Goal: Transaction & Acquisition: Purchase product/service

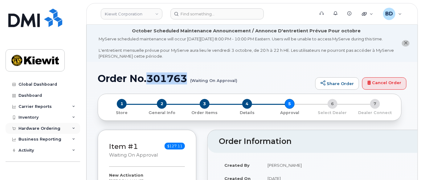
click at [73, 128] on icon at bounding box center [73, 128] width 3 height 3
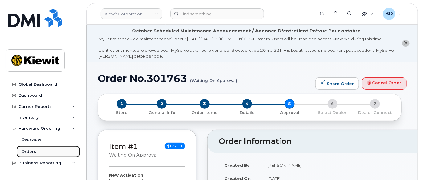
click at [35, 151] on div "Orders" at bounding box center [28, 152] width 15 height 6
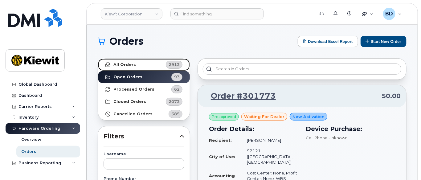
click at [132, 63] on strong "All Orders" at bounding box center [124, 64] width 22 height 5
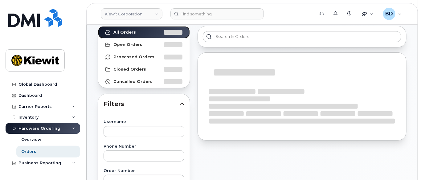
scroll to position [82, 0]
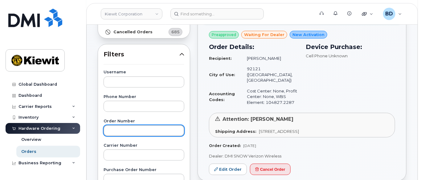
click at [118, 128] on input "text" at bounding box center [143, 130] width 81 height 11
type input "301574"
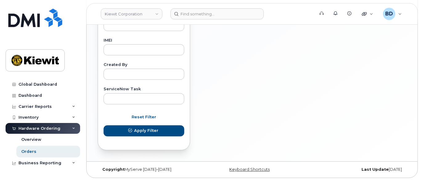
scroll to position [0, 0]
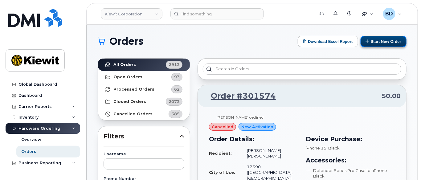
click at [395, 40] on button "Start New Order" at bounding box center [383, 41] width 46 height 11
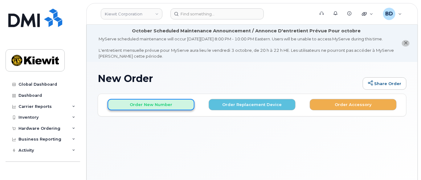
click at [125, 110] on button "Order New Number" at bounding box center [150, 104] width 87 height 11
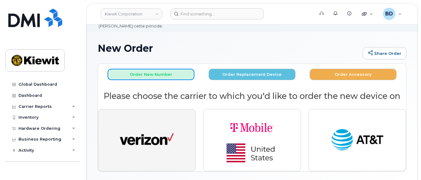
scroll to position [41, 0]
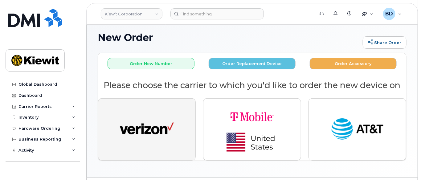
click at [148, 133] on img "button" at bounding box center [147, 129] width 54 height 28
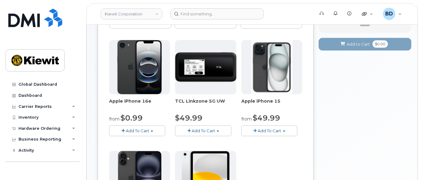
scroll to position [205, 0]
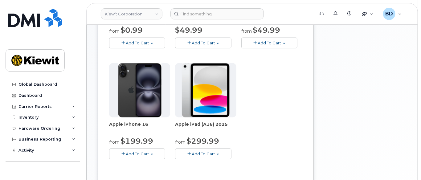
click at [264, 45] on span "Add To Cart" at bounding box center [269, 42] width 23 height 5
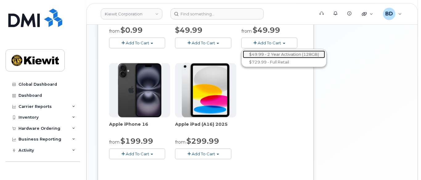
click at [270, 58] on link "$49.99 - 2 Year Activation (128GB)" at bounding box center [284, 55] width 82 height 8
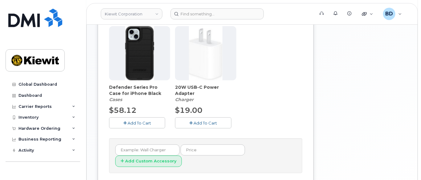
scroll to position [276, 0]
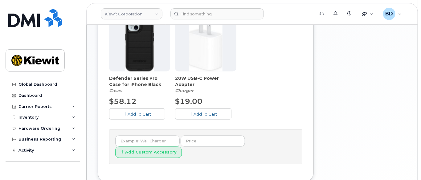
drag, startPoint x: 140, startPoint y: 119, endPoint x: 147, endPoint y: 118, distance: 6.9
click at [142, 116] on span "Add To Cart" at bounding box center [139, 113] width 23 height 5
click at [217, 116] on span "Add To Cart" at bounding box center [205, 113] width 23 height 5
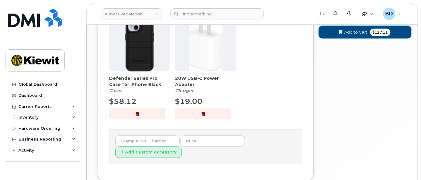
click at [350, 35] on span "Add to Cart" at bounding box center [355, 32] width 23 height 6
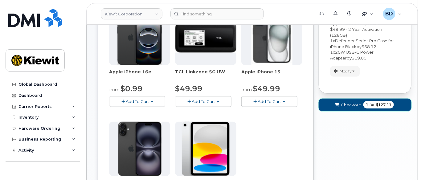
click at [342, 108] on span "Checkout" at bounding box center [351, 105] width 20 height 6
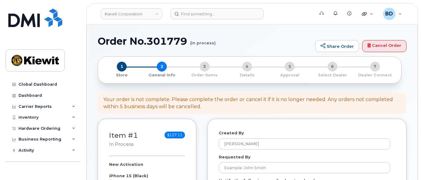
select select
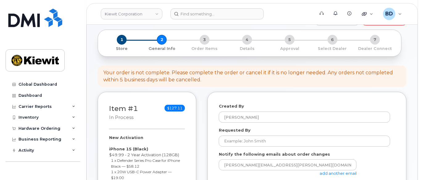
scroll to position [123, 0]
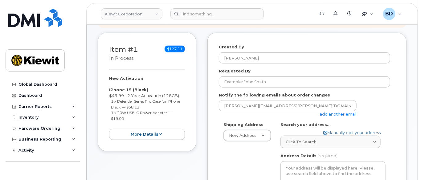
click at [352, 53] on div "Created By [PERSON_NAME]" at bounding box center [307, 53] width 176 height 19
click at [342, 116] on link "add another email" at bounding box center [337, 113] width 37 height 5
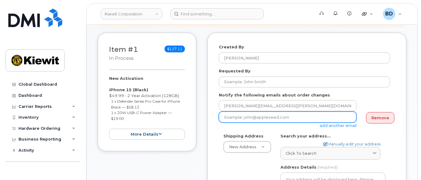
click at [228, 121] on input "email" at bounding box center [288, 116] width 138 height 11
paste input "matt.gabriel@kiewit.com"
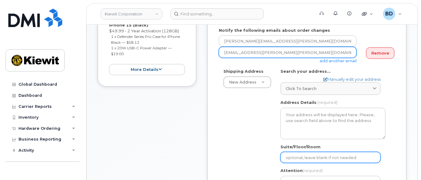
scroll to position [205, 0]
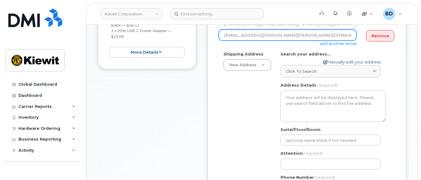
type input "matt.gabriel@kiewit.com"
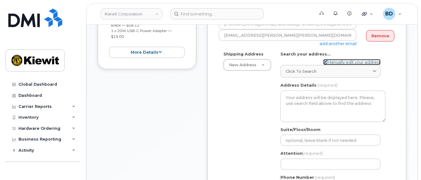
click at [333, 65] on link "Manually edit your address" at bounding box center [351, 62] width 57 height 6
select select
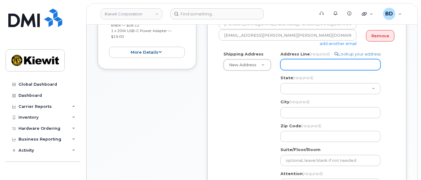
click at [291, 70] on input "Address Line (required)" at bounding box center [330, 64] width 100 height 11
paste input "5503 US-9W"
select select
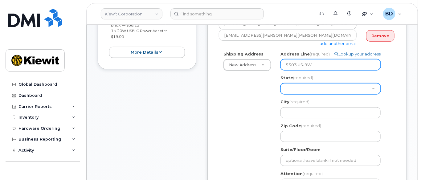
type input "5503 US-9W"
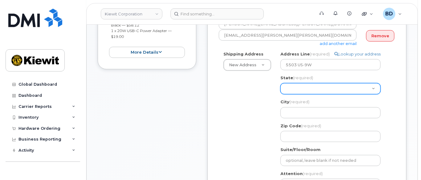
click at [291, 94] on select "Alabama Alaska American Samoa Arizona Arkansas California Colorado Connecticut …" at bounding box center [330, 88] width 100 height 11
select select "NY"
click at [280, 88] on select "Alabama Alaska American Samoa Arizona Arkansas California Colorado Connecticut …" at bounding box center [330, 88] width 100 height 11
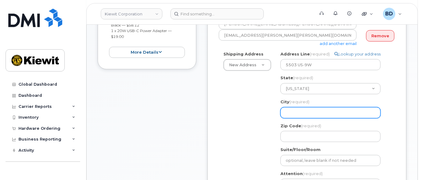
click at [292, 118] on input "City (required)" at bounding box center [330, 112] width 100 height 11
paste input "Newburgh"
select select
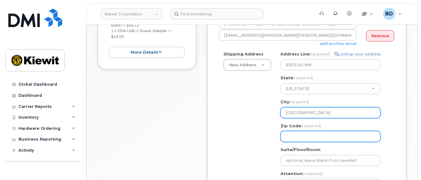
type input "Newburgh"
click at [297, 142] on input "Zip Code (required)" at bounding box center [330, 136] width 100 height 11
select select
type input "1"
select select
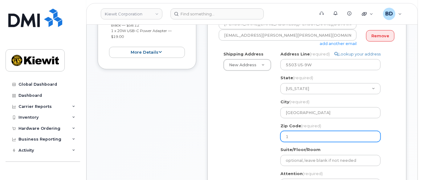
type input "12"
select select
type input "125"
select select
type input "1255"
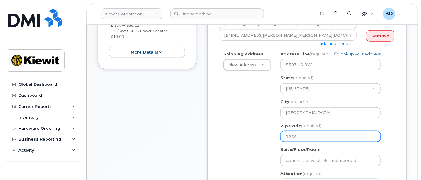
select select
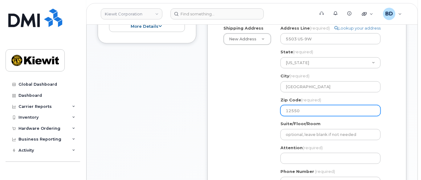
scroll to position [246, 0]
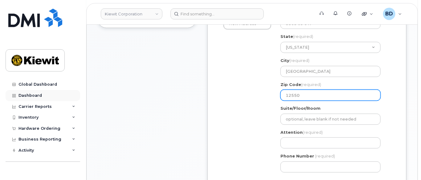
type input "12550"
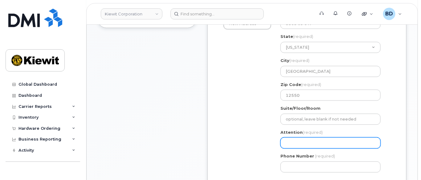
click at [289, 145] on input "Attention (required)" at bounding box center [330, 142] width 100 height 11
paste input "Vincent.Querijero"
select select
type input "Vincent.Querijero"
select select
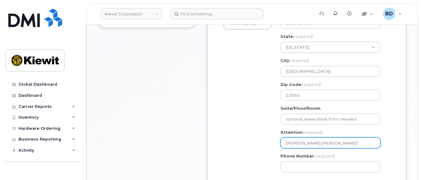
click at [324, 148] on input "Vincent.Querijero/" at bounding box center [330, 142] width 100 height 11
paste input "Lesslie.Longleath"
type input "[PERSON_NAME].Querijero/Lesslie.Longleath"
select select
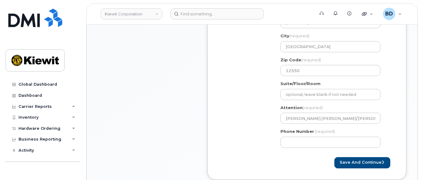
scroll to position [287, 0]
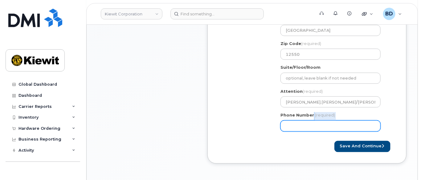
click at [291, 126] on div "Phone Number (required)" at bounding box center [332, 121] width 105 height 19
click at [289, 129] on input "Phone Number" at bounding box center [330, 125] width 100 height 11
type input "8777"
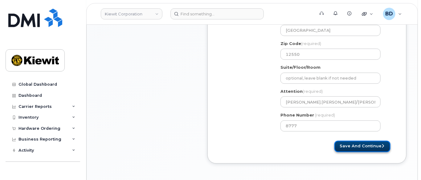
click at [365, 152] on button "Save and Continue" at bounding box center [362, 146] width 56 height 11
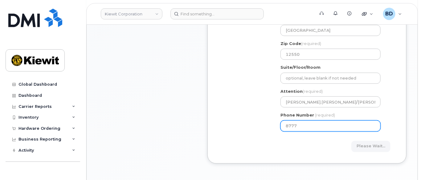
click at [298, 130] on input "8777" at bounding box center [330, 125] width 100 height 11
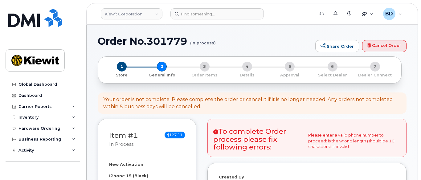
select select
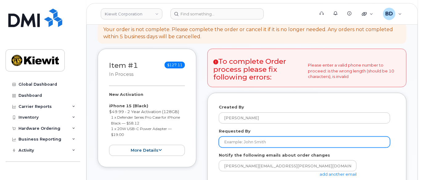
scroll to position [164, 0]
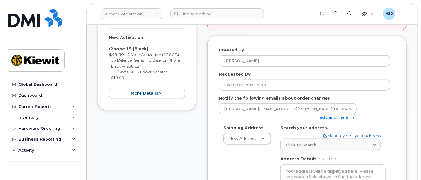
click at [352, 119] on link "add another email" at bounding box center [337, 117] width 37 height 5
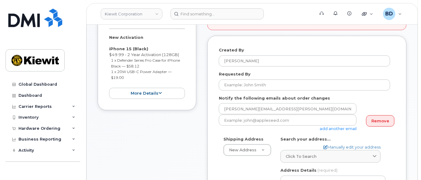
click at [318, 57] on div "Created By [PERSON_NAME]" at bounding box center [307, 56] width 176 height 19
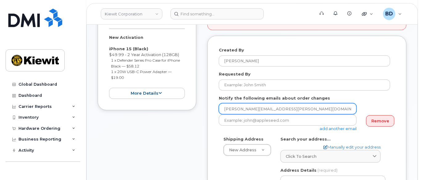
scroll to position [205, 0]
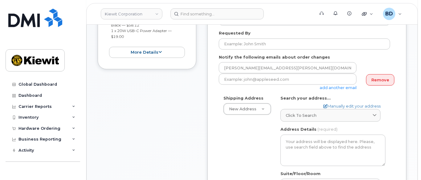
click at [339, 90] on link "add another email" at bounding box center [337, 87] width 37 height 5
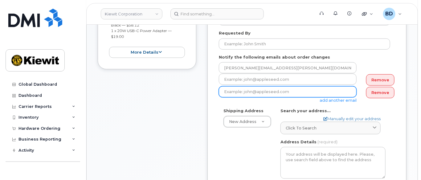
click at [225, 96] on input "email" at bounding box center [288, 91] width 138 height 11
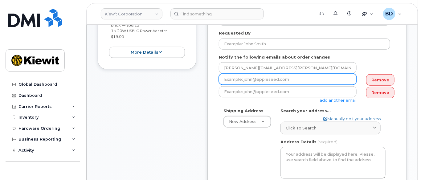
click at [230, 84] on input "email" at bounding box center [288, 79] width 138 height 11
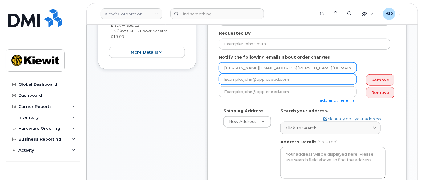
paste input "[EMAIL_ADDRESS][PERSON_NAME][PERSON_NAME][DOMAIN_NAME]"
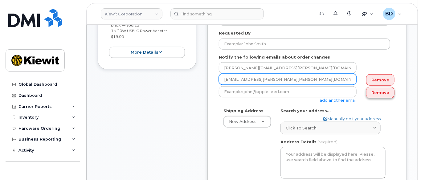
type input "[EMAIL_ADDRESS][PERSON_NAME][PERSON_NAME][DOMAIN_NAME]"
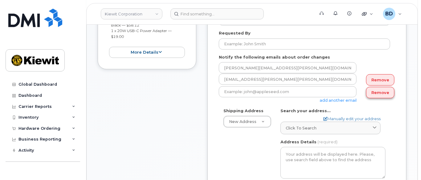
click at [381, 95] on link "Remove" at bounding box center [380, 92] width 28 height 11
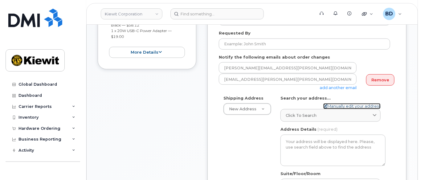
click at [332, 109] on link "Manually edit your address" at bounding box center [351, 106] width 57 height 6
select select
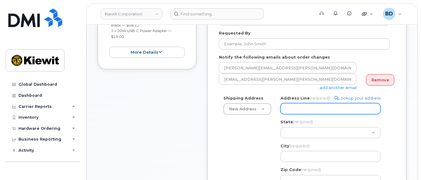
click at [298, 111] on input "Address Line (required)" at bounding box center [330, 108] width 100 height 11
select select
type input "8"
select select
type input "86"
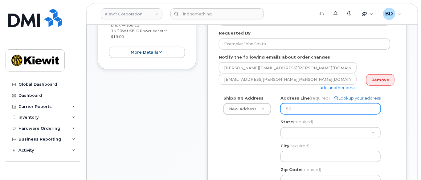
select select
type input "860"
select select
type input "8600"
drag, startPoint x: 323, startPoint y: 111, endPoint x: 256, endPoint y: 111, distance: 67.4
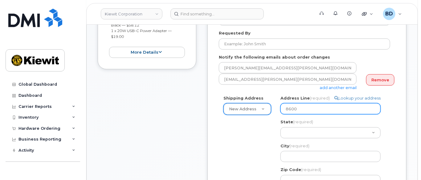
click at [256, 111] on div "Shipping Address New Address New Address 10055 Trainstation Circle 11501 42nd S…" at bounding box center [304, 178] width 171 height 167
select select
paste input "5503 US-9W"
select select
type input "5503 US-9W"
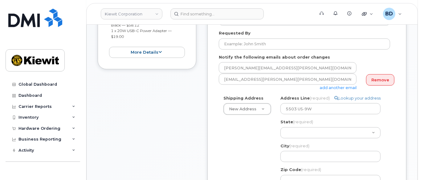
click at [238, 126] on div "Shipping Address New Address New Address 10055 Trainstation Circle 11501 42nd S…" at bounding box center [304, 178] width 171 height 167
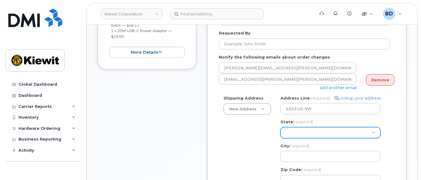
click at [287, 134] on select "Alabama Alaska American Samoa Arizona Arkansas California Colorado Connecticut …" at bounding box center [330, 132] width 100 height 11
select select "NY"
click at [280, 132] on select "Alabama Alaska American Samoa Arizona Arkansas California Colorado Connecticut …" at bounding box center [330, 132] width 100 height 11
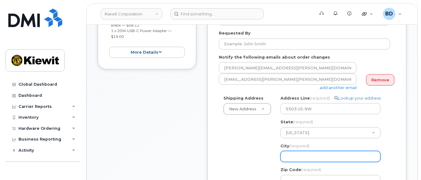
click at [294, 159] on input "City (required)" at bounding box center [330, 156] width 100 height 11
paste input "Newburgh"
select select
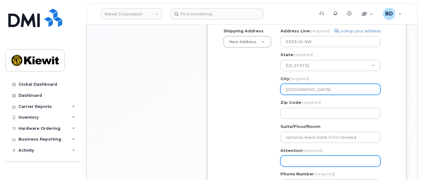
scroll to position [287, 0]
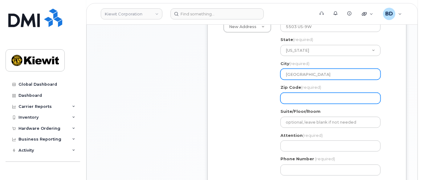
type input "Newburgh"
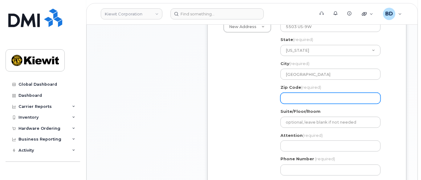
click at [288, 102] on input "Zip Code (required)" at bounding box center [330, 98] width 100 height 11
select select
type input "1"
select select
type input "12"
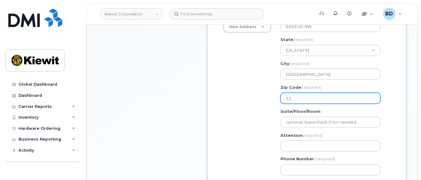
select select
type input "125"
select select
type input "1255"
select select
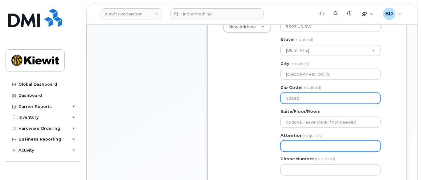
type input "12550"
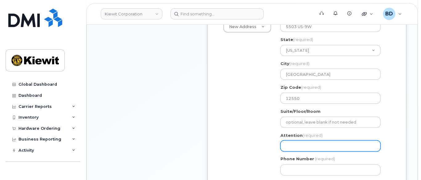
click at [289, 150] on input "Attention (required)" at bounding box center [330, 145] width 100 height 11
type input "[PERSON_NAME].[PERSON_NAME]/[PERSON_NAME].Longleath"
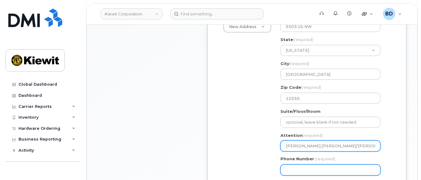
type input "8777"
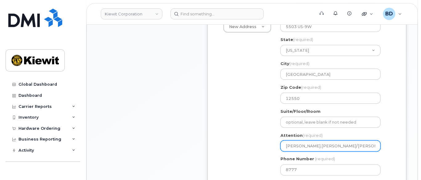
select select
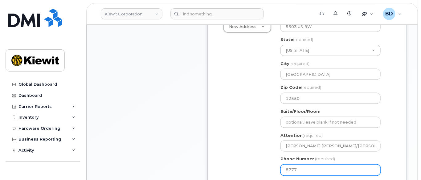
click at [299, 175] on input "8777" at bounding box center [330, 169] width 100 height 11
type input "8"
type input "877772770"
select select
type input "8777727707"
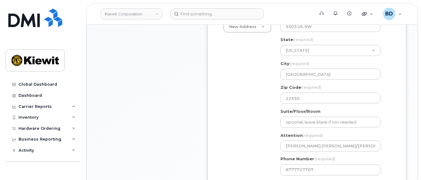
scroll to position [393, 0]
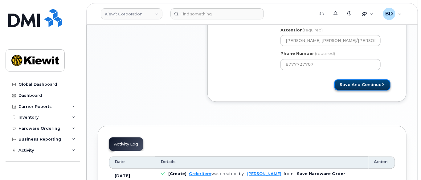
click at [360, 90] on button "Save and Continue" at bounding box center [362, 84] width 56 height 11
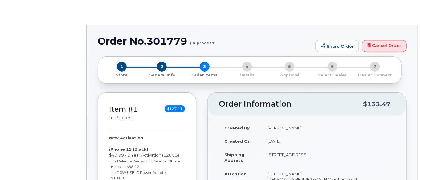
radio input "true"
select select
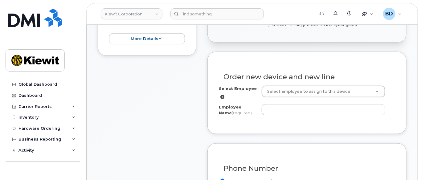
scroll to position [248, 0]
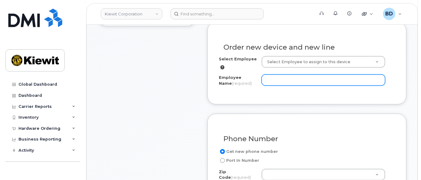
click at [283, 79] on input "Employee Name (required)" at bounding box center [322, 80] width 123 height 11
click at [268, 79] on input "Employee Name (required)" at bounding box center [322, 80] width 123 height 11
paste input "Lesslie.Longleatherwood"
type input "Lesslie Long [PERSON_NAME]"
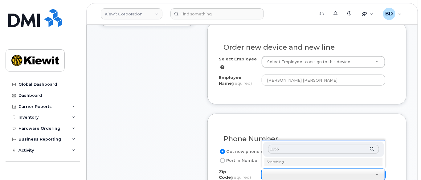
type input "12550"
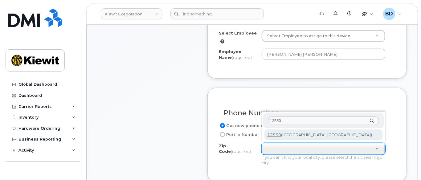
scroll to position [289, 0]
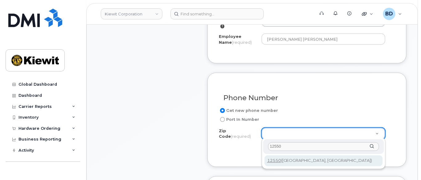
type input "12550"
type input "12550 (Newburgh, NY)"
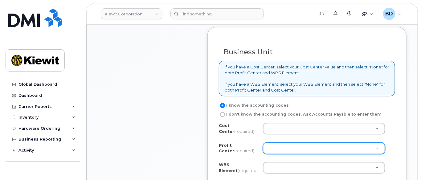
scroll to position [536, 0]
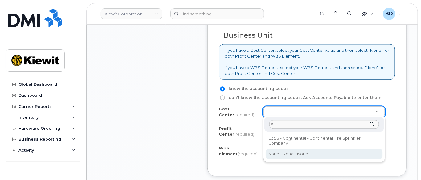
type input "n"
drag, startPoint x: 282, startPoint y: 152, endPoint x: 280, endPoint y: 144, distance: 8.9
type input "None"
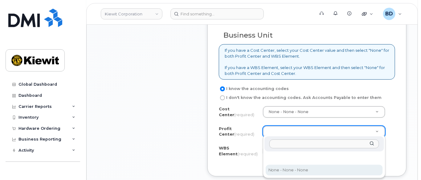
select select "None"
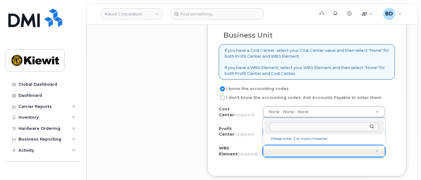
drag, startPoint x: 277, startPoint y: 145, endPoint x: 275, endPoint y: 140, distance: 5.8
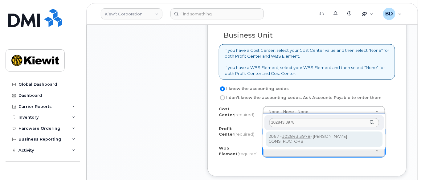
type input "102843.3978"
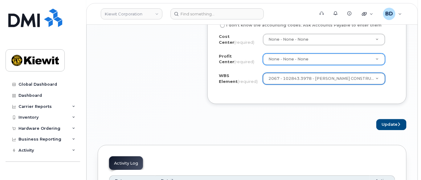
scroll to position [618, 0]
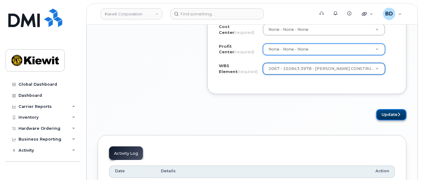
click at [388, 111] on button "Update" at bounding box center [391, 114] width 30 height 11
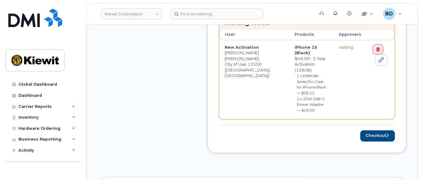
scroll to position [328, 0]
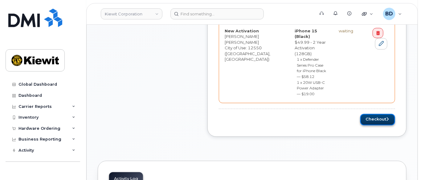
click at [374, 114] on button "Checkout" at bounding box center [377, 119] width 35 height 11
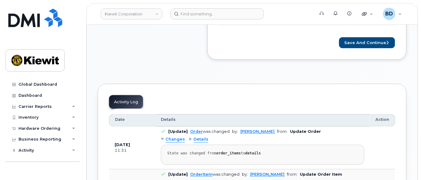
scroll to position [328, 0]
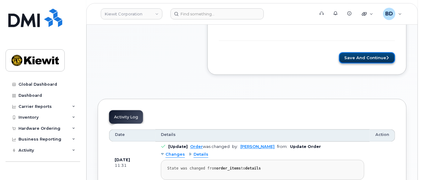
click at [359, 59] on button "Save and Continue" at bounding box center [367, 57] width 56 height 11
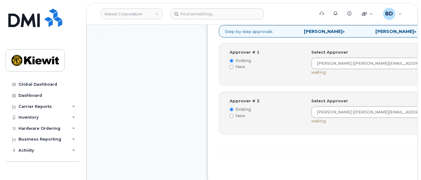
scroll to position [287, 0]
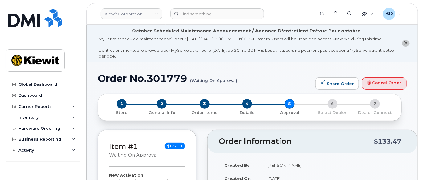
click at [160, 79] on h1 "Order No.301779 (Waiting On Approval)" at bounding box center [205, 78] width 214 height 11
copy h1 "301779"
